Goal: Navigation & Orientation: Find specific page/section

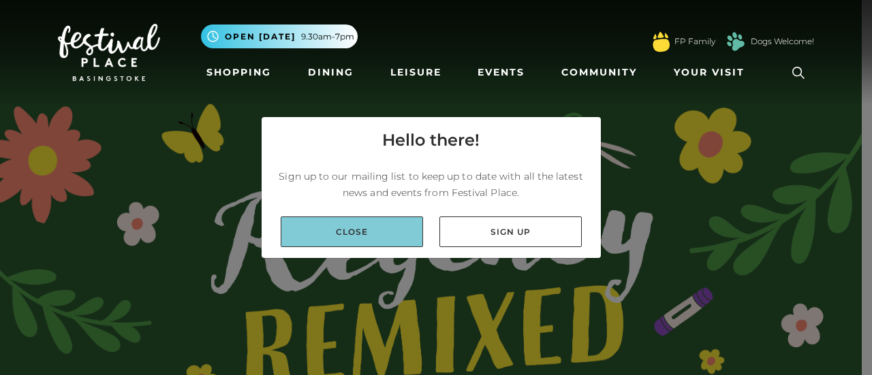
click at [381, 228] on link "Close" at bounding box center [352, 232] width 142 height 31
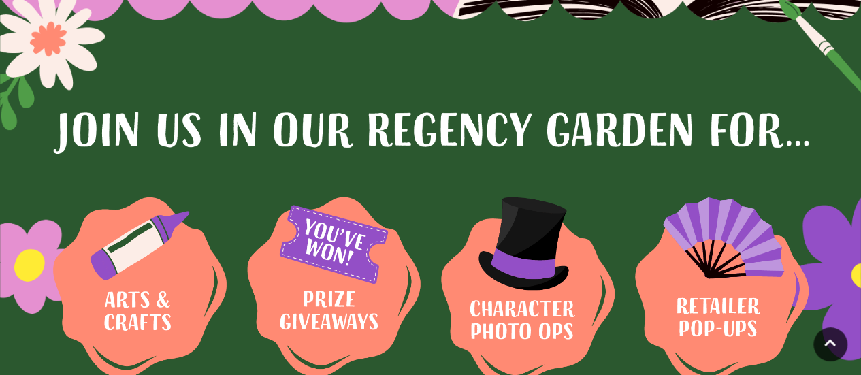
scroll to position [946, 0]
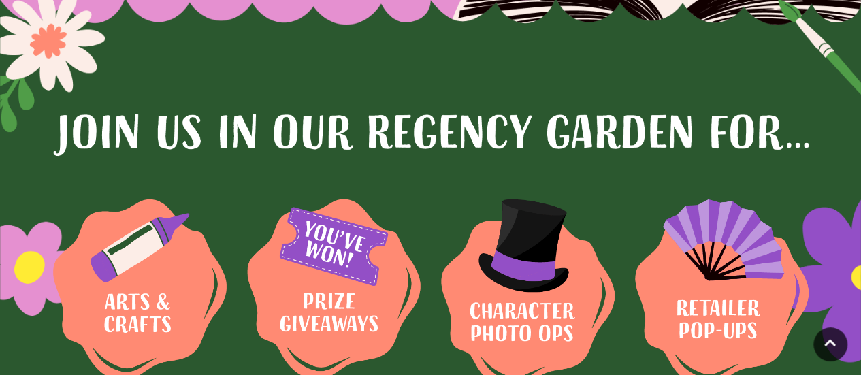
click at [227, 281] on img at bounding box center [140, 289] width 174 height 180
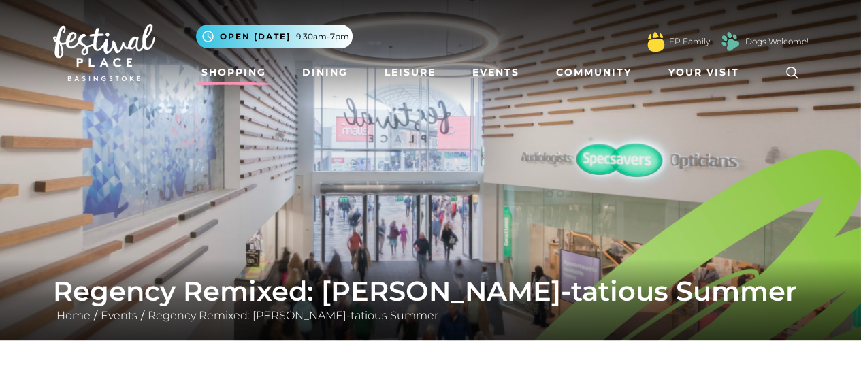
click at [229, 83] on link "Shopping" at bounding box center [234, 72] width 76 height 25
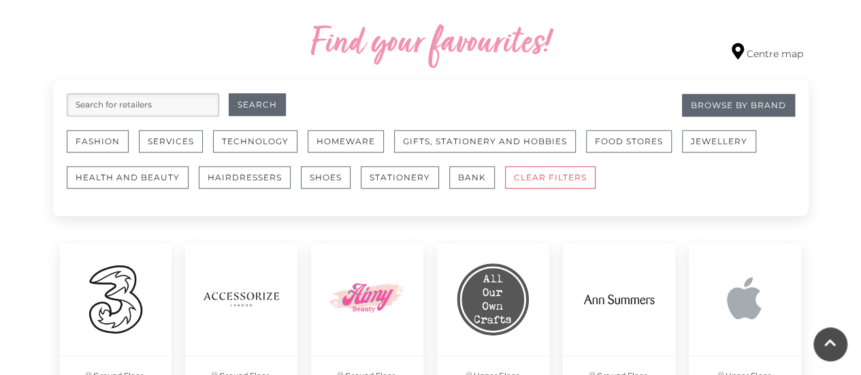
scroll to position [783, 0]
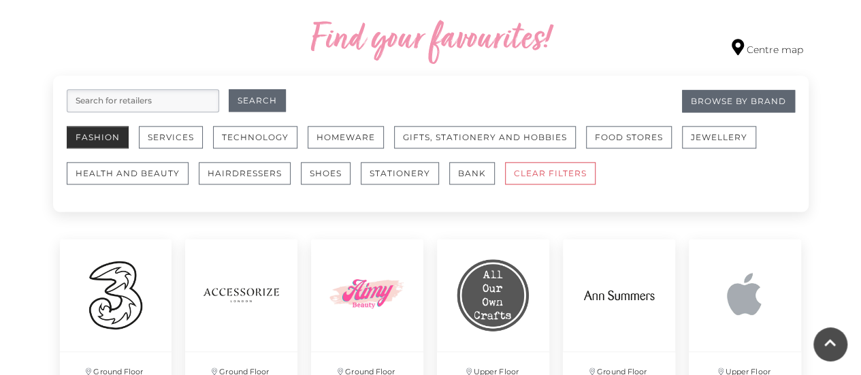
click at [90, 140] on button "Fashion" at bounding box center [98, 137] width 62 height 22
